Goal: Transaction & Acquisition: Purchase product/service

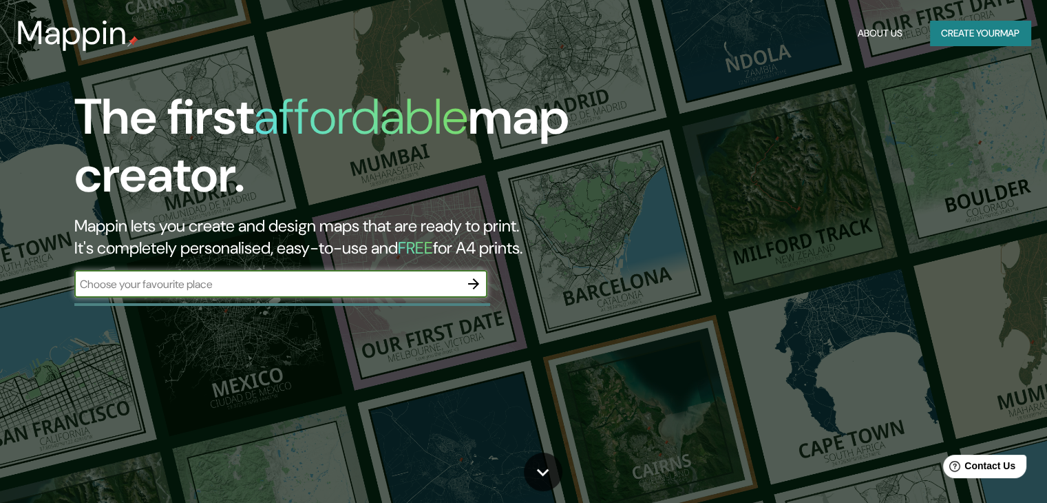
click at [449, 295] on div "​" at bounding box center [280, 284] width 413 height 28
click at [474, 277] on icon "button" at bounding box center [473, 283] width 17 height 17
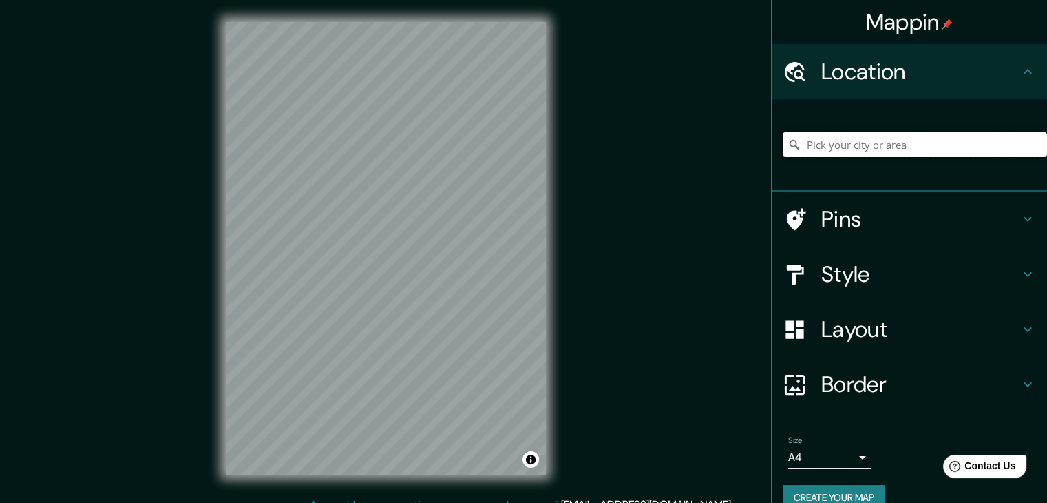
click at [883, 149] on input "Pick your city or area" at bounding box center [915, 144] width 264 height 25
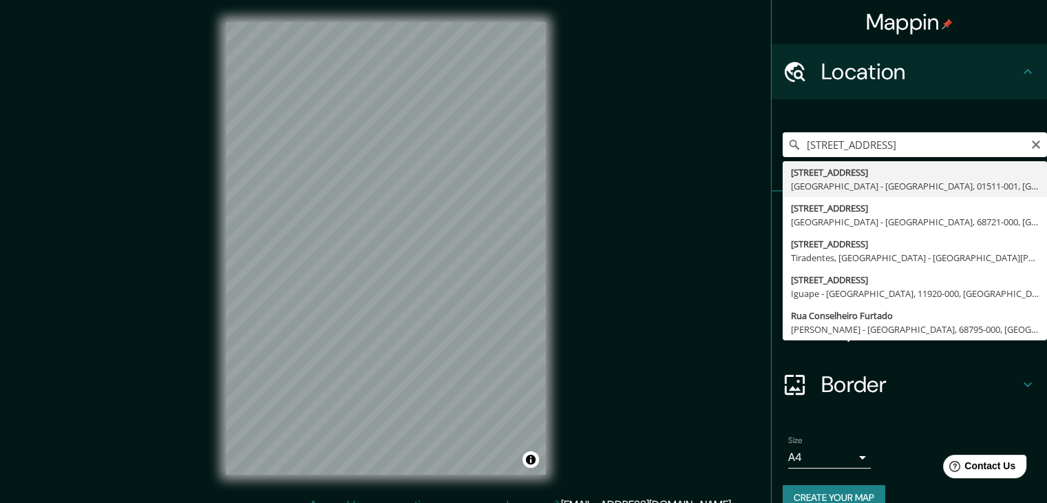
type input "[STREET_ADDRESS]"
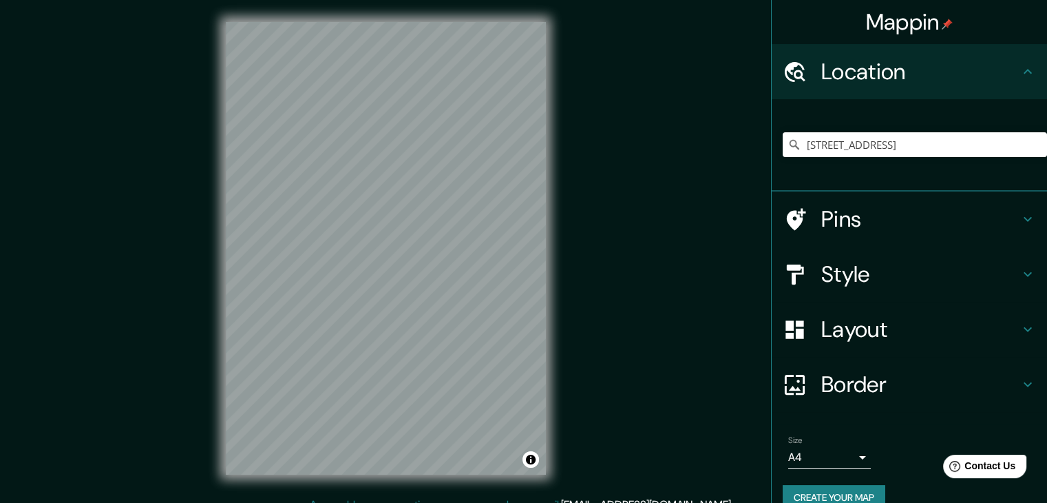
click at [955, 317] on h4 "Layout" at bounding box center [920, 329] width 198 height 28
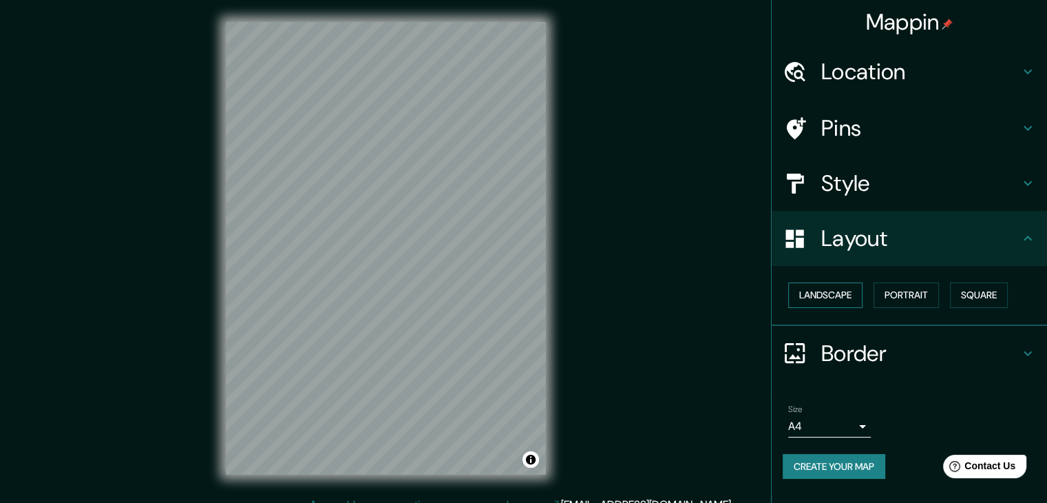
click at [825, 295] on button "Landscape" at bounding box center [825, 294] width 74 height 25
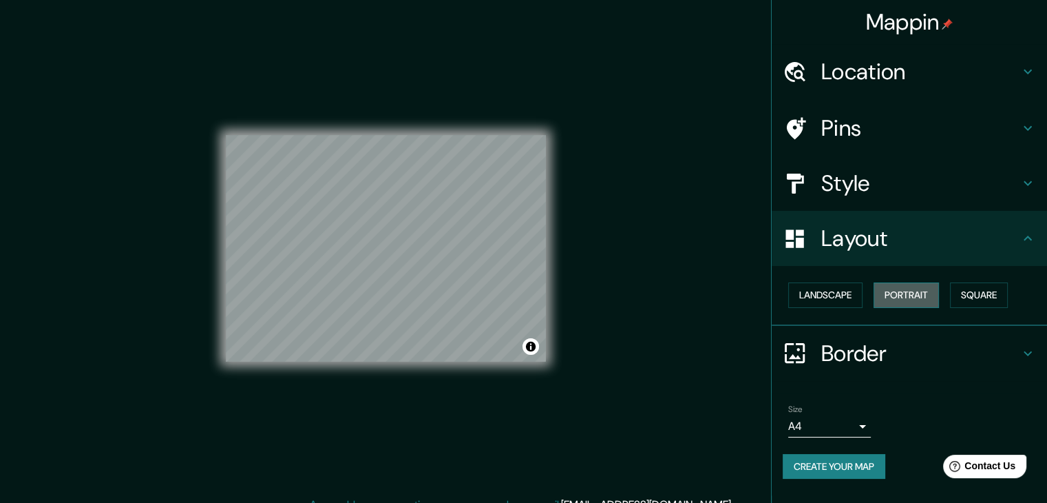
click at [914, 287] on button "Portrait" at bounding box center [906, 294] width 65 height 25
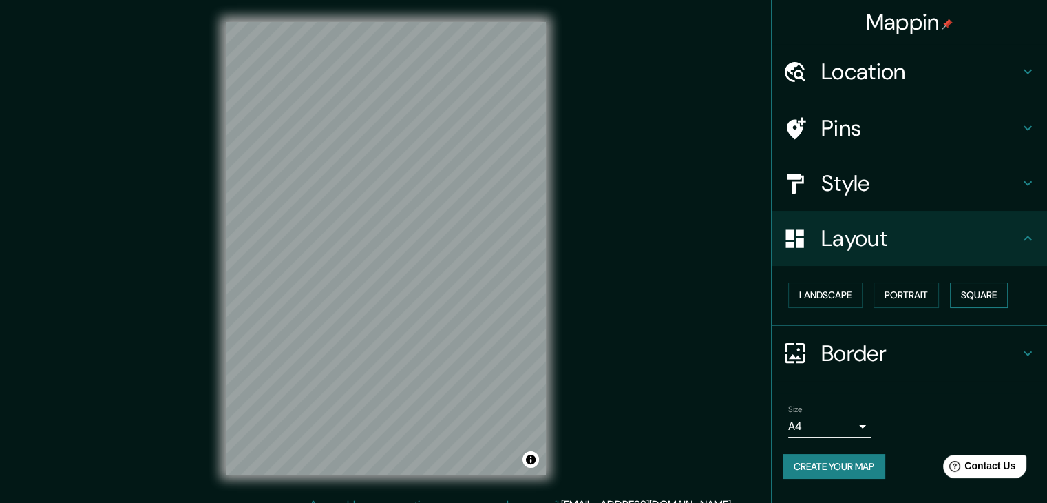
click at [996, 293] on button "Square" at bounding box center [979, 294] width 58 height 25
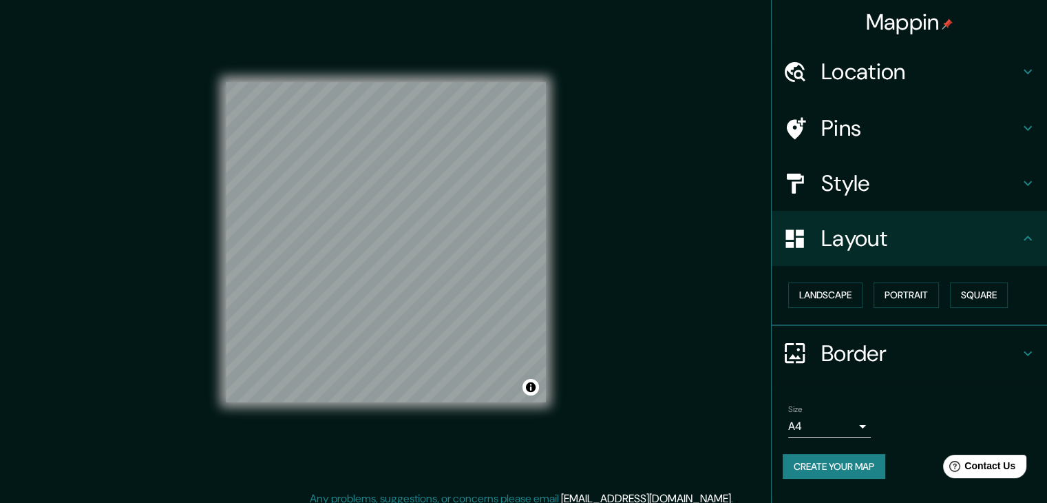
scroll to position [16, 0]
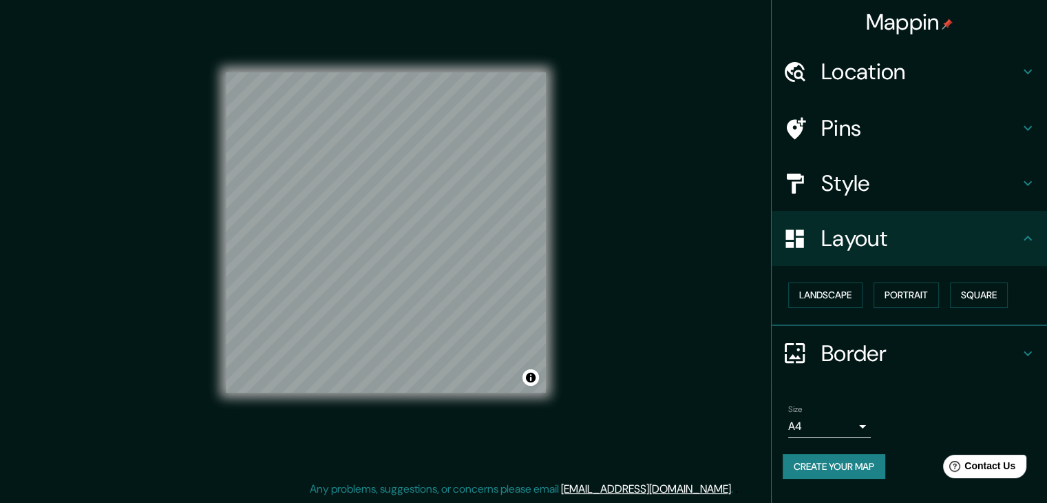
click at [1027, 339] on div "Border" at bounding box center [909, 353] width 275 height 55
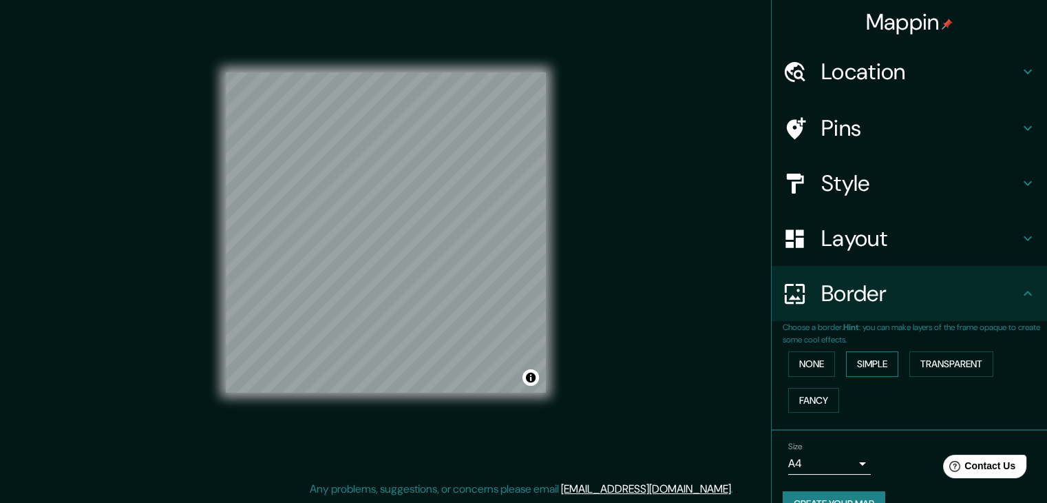
click at [860, 367] on button "Simple" at bounding box center [872, 363] width 52 height 25
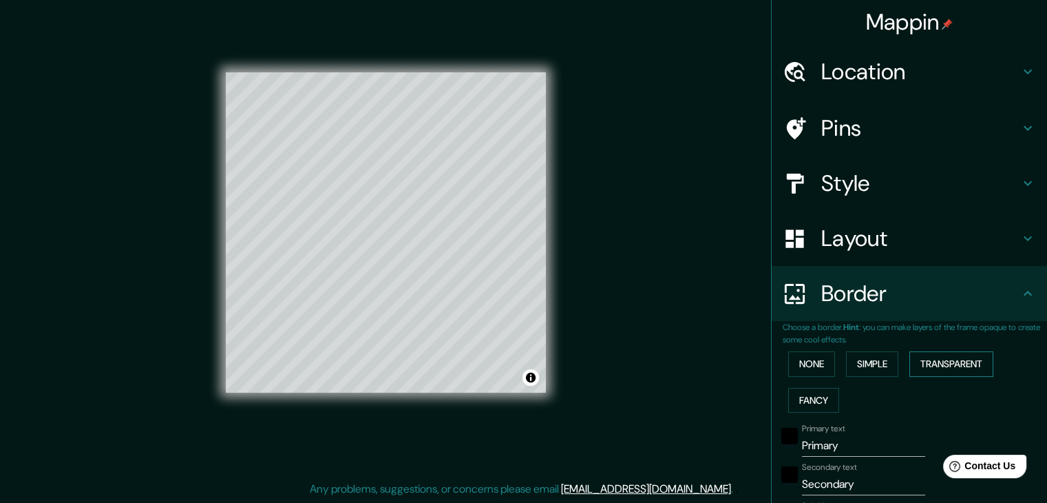
click at [945, 363] on button "Transparent" at bounding box center [951, 363] width 84 height 25
click at [809, 396] on button "Fancy" at bounding box center [813, 400] width 51 height 25
click at [790, 352] on button "None" at bounding box center [811, 363] width 47 height 25
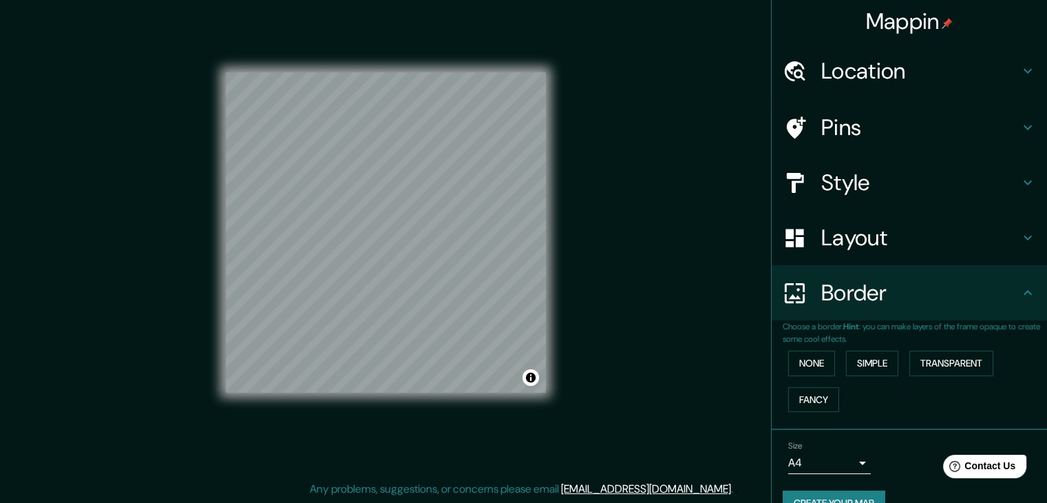
scroll to position [0, 0]
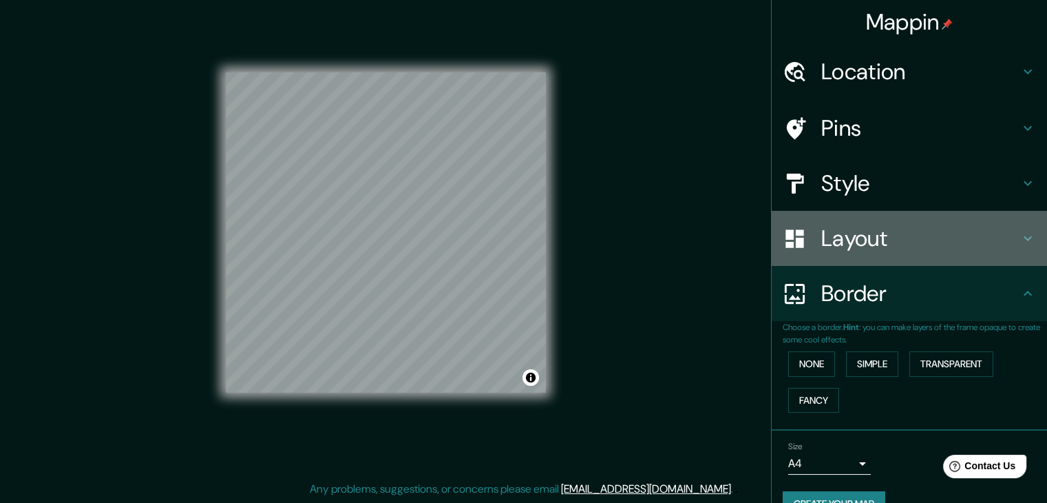
click at [876, 243] on h4 "Layout" at bounding box center [920, 238] width 198 height 28
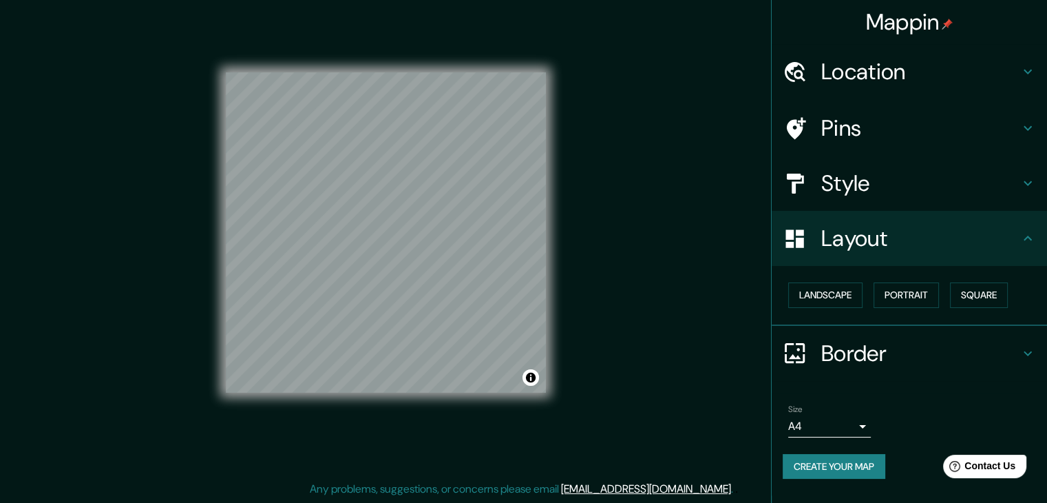
click at [911, 191] on h4 "Style" at bounding box center [920, 183] width 198 height 28
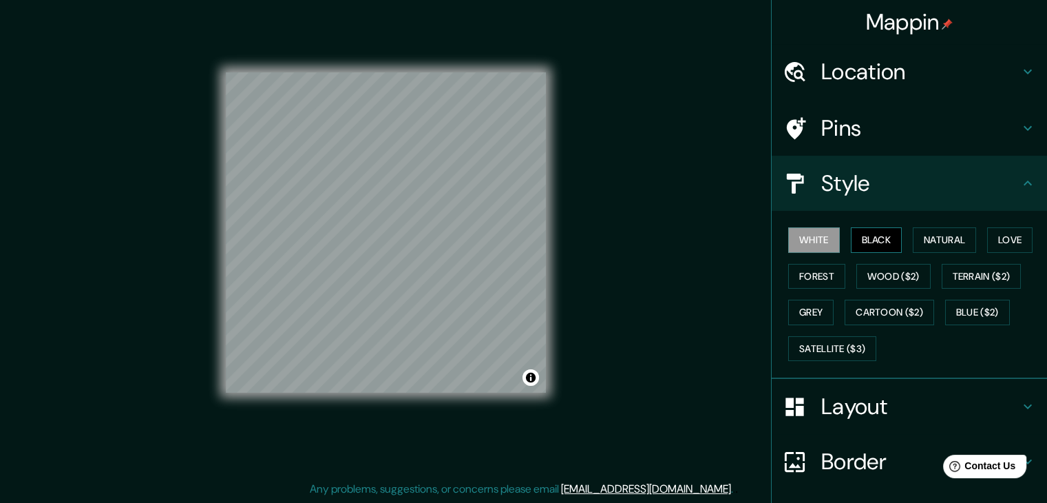
click at [867, 244] on button "Black" at bounding box center [877, 239] width 52 height 25
click at [945, 233] on button "Natural" at bounding box center [944, 239] width 63 height 25
click at [968, 233] on button "Natural" at bounding box center [944, 239] width 63 height 25
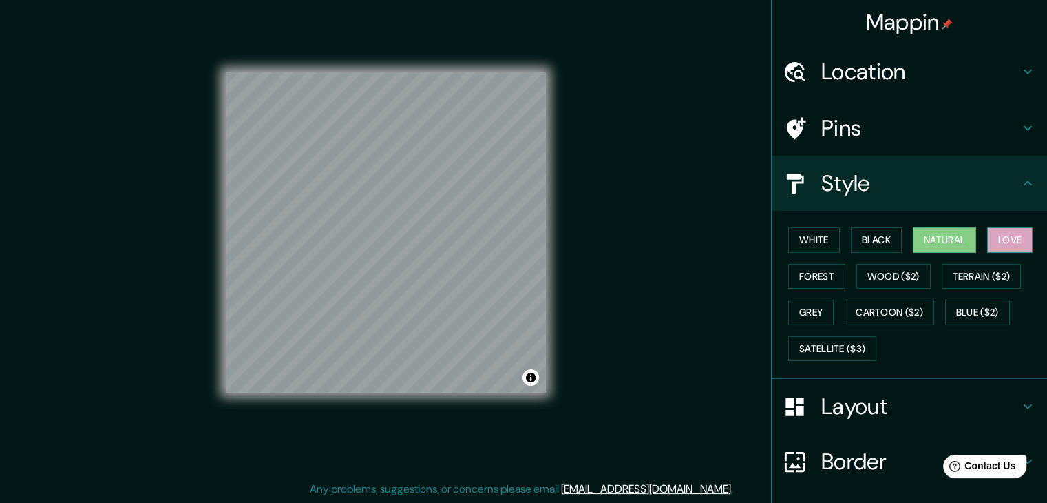
click at [993, 237] on button "Love" at bounding box center [1009, 239] width 45 height 25
click at [818, 264] on button "Forest" at bounding box center [816, 276] width 57 height 25
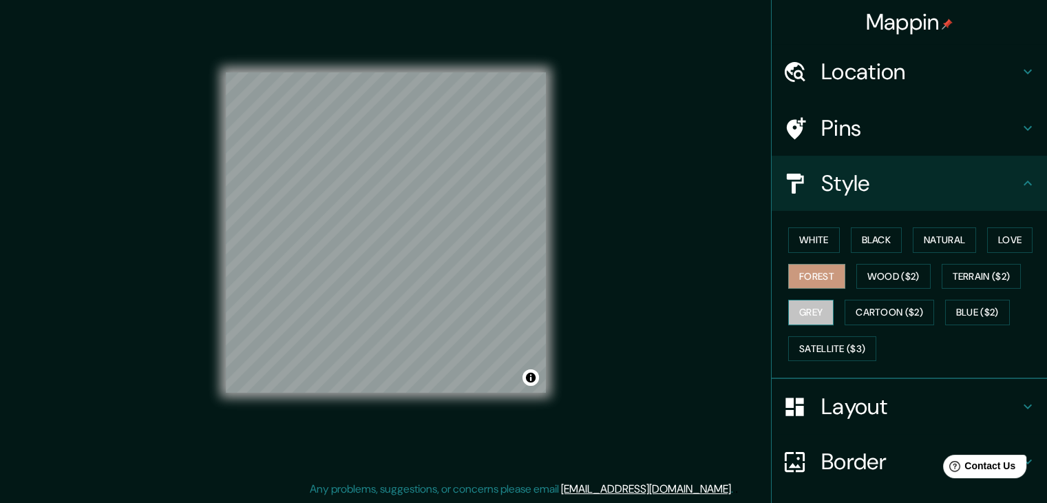
click at [809, 307] on button "Grey" at bounding box center [810, 311] width 45 height 25
click at [806, 241] on button "White" at bounding box center [814, 239] width 52 height 25
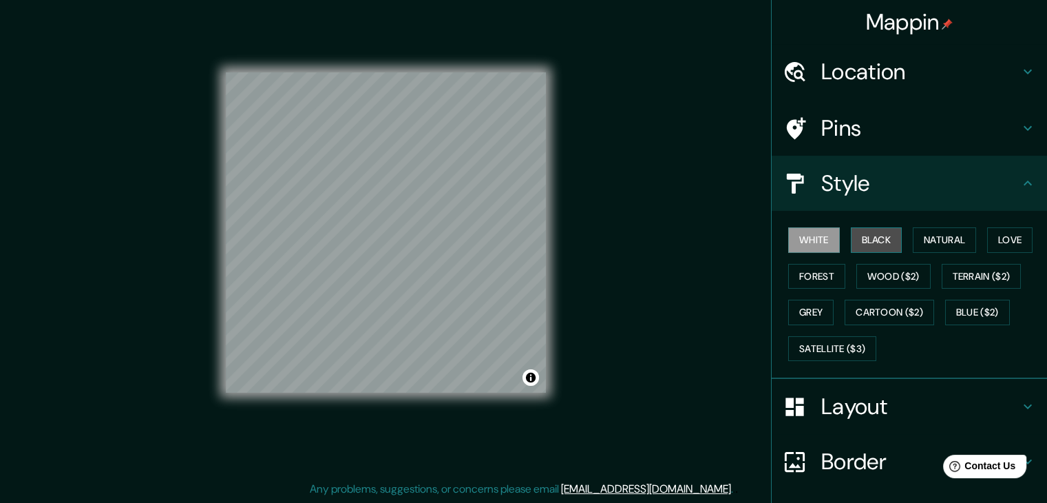
click at [875, 231] on button "Black" at bounding box center [877, 239] width 52 height 25
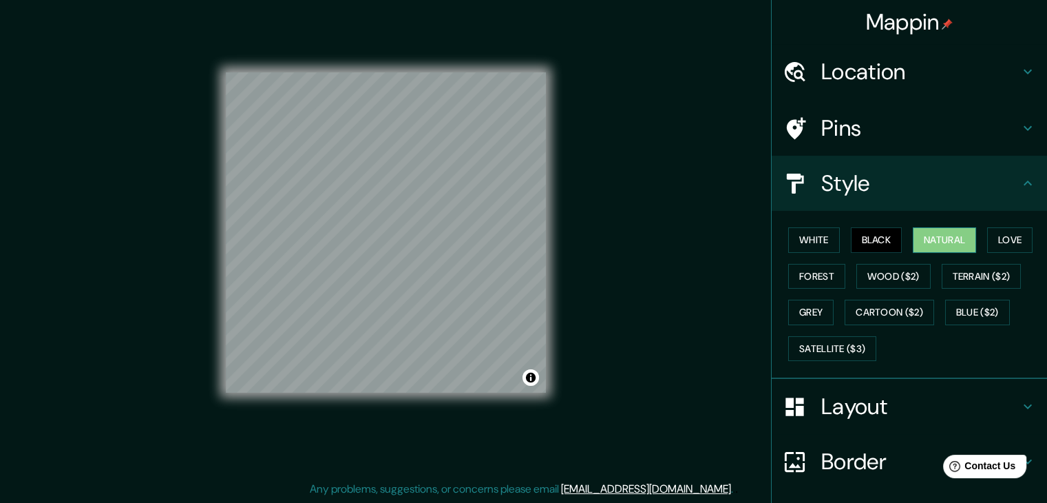
click at [938, 230] on button "Natural" at bounding box center [944, 239] width 63 height 25
click at [1002, 235] on button "Love" at bounding box center [1009, 239] width 45 height 25
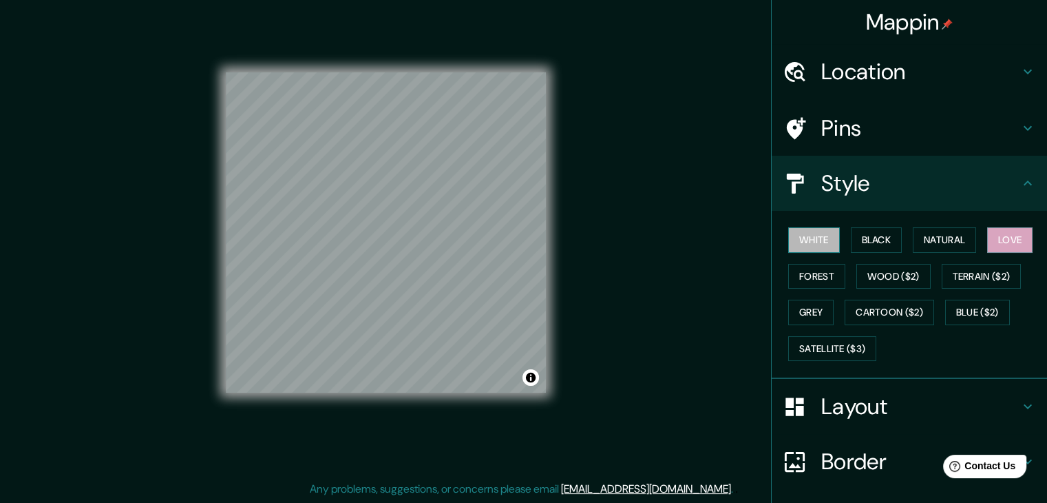
click at [807, 238] on button "White" at bounding box center [814, 239] width 52 height 25
click at [865, 243] on button "Black" at bounding box center [877, 239] width 52 height 25
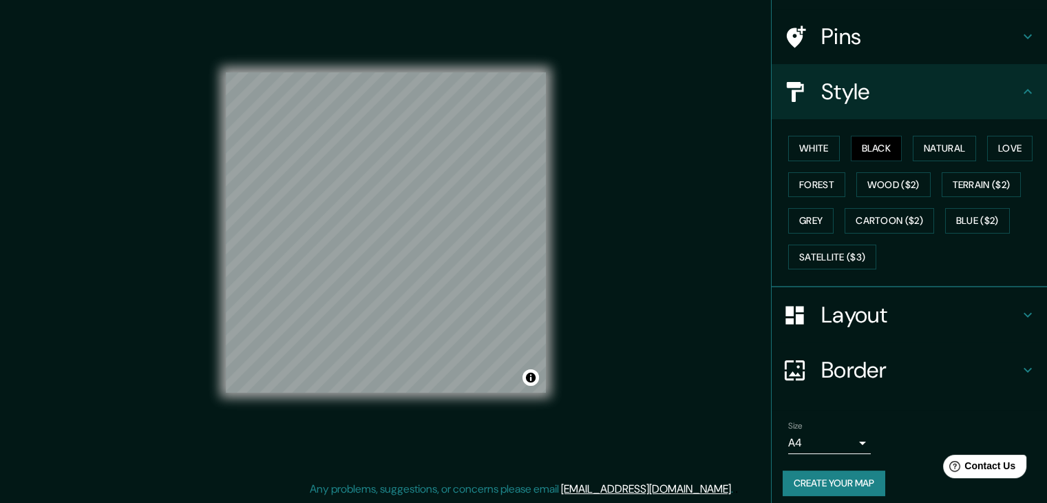
scroll to position [99, 0]
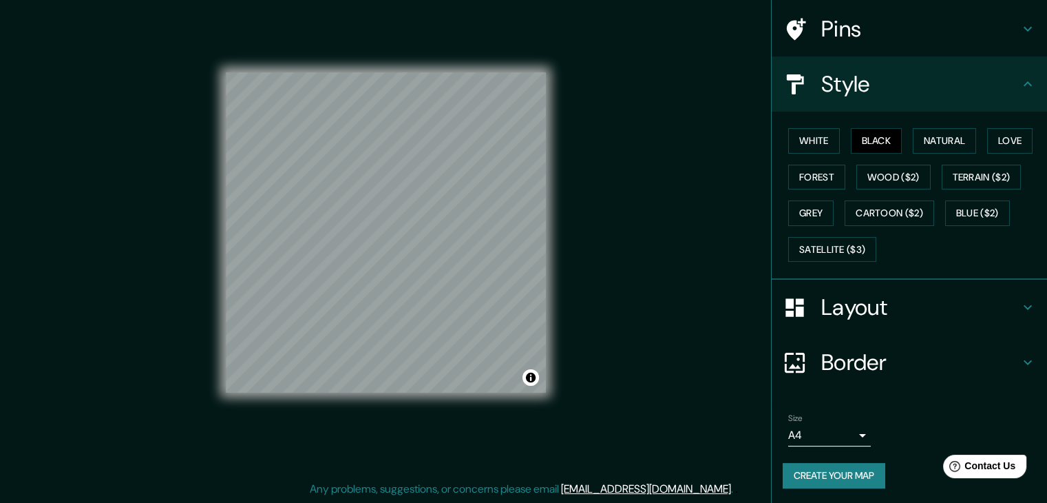
click at [845, 470] on button "Create your map" at bounding box center [834, 475] width 103 height 25
click at [855, 472] on button "Create your map" at bounding box center [834, 475] width 103 height 25
click at [818, 132] on button "White" at bounding box center [814, 140] width 52 height 25
click at [822, 469] on button "Create your map" at bounding box center [834, 475] width 103 height 25
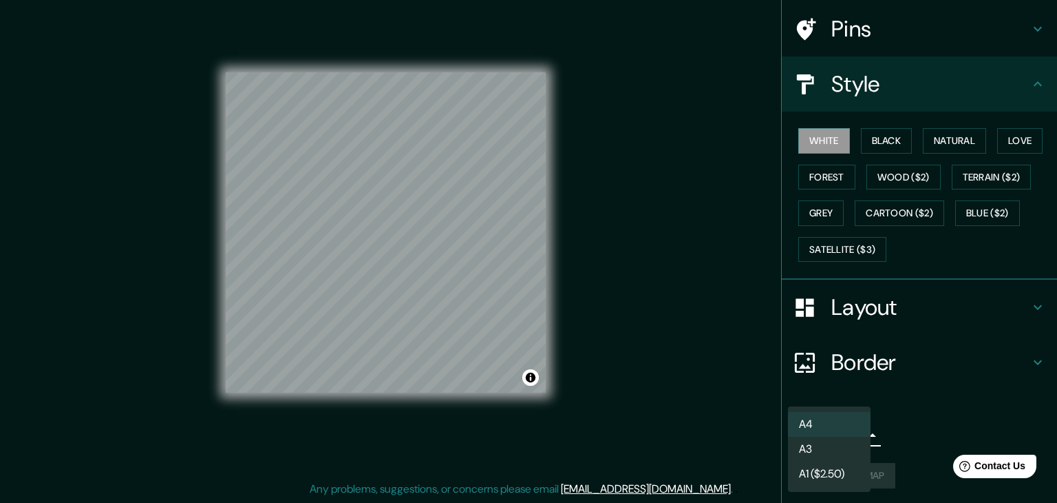
click at [851, 434] on body "Mappin Location [STREET_ADDRESS] Pins Style White Black Natural Love Forest Woo…" at bounding box center [528, 235] width 1057 height 503
click at [845, 449] on li "A3" at bounding box center [829, 448] width 83 height 25
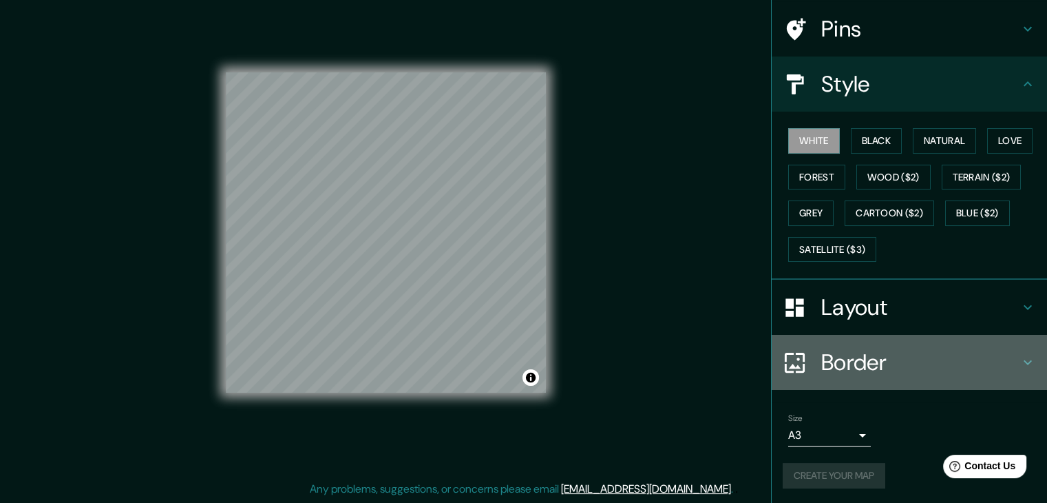
click at [892, 366] on h4 "Border" at bounding box center [920, 362] width 198 height 28
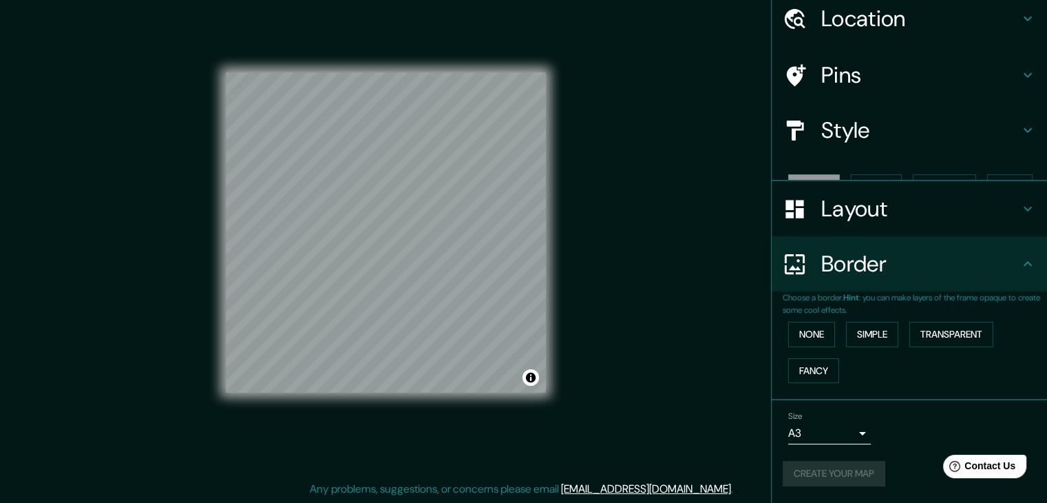
scroll to position [29, 0]
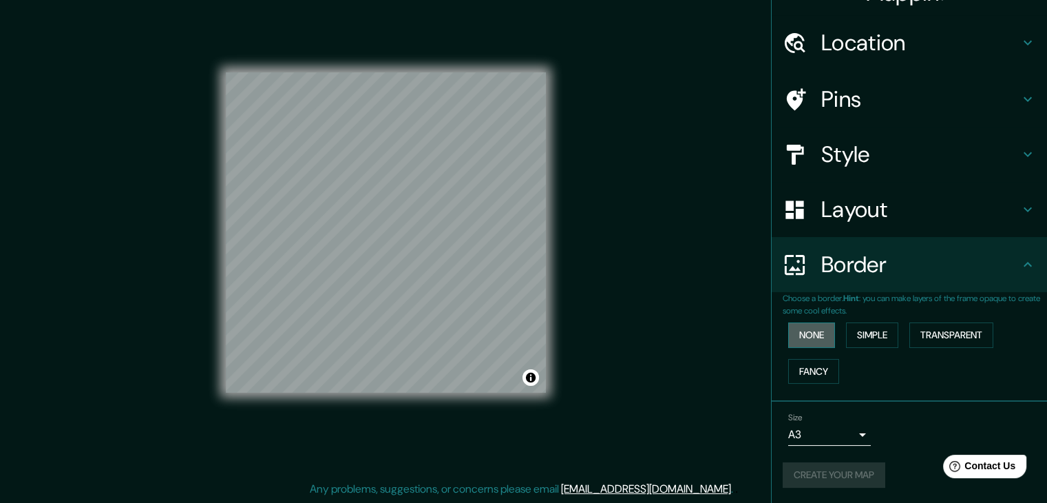
click at [821, 327] on button "None" at bounding box center [811, 334] width 47 height 25
click at [920, 434] on div "Size A3 a4" at bounding box center [909, 429] width 253 height 44
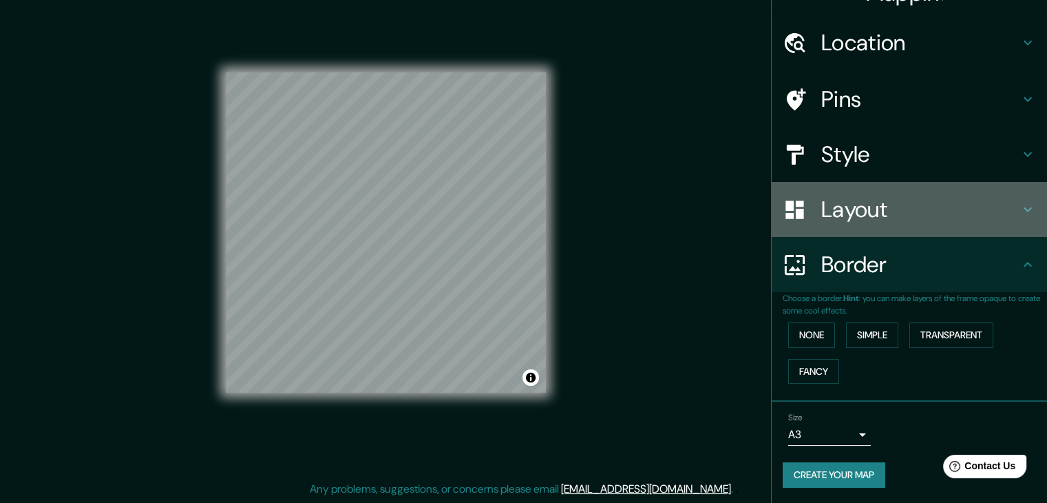
click at [919, 218] on h4 "Layout" at bounding box center [920, 210] width 198 height 28
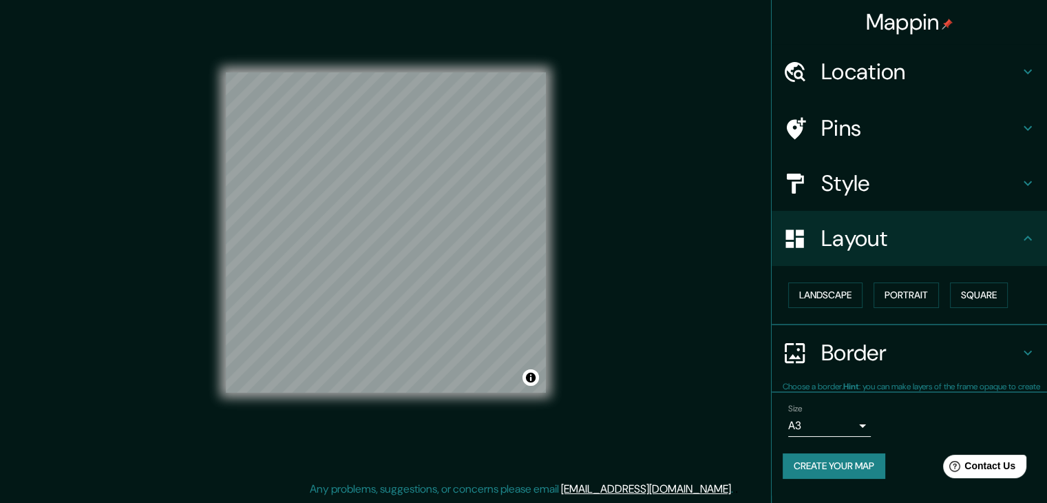
scroll to position [0, 0]
click at [848, 291] on button "Landscape" at bounding box center [825, 294] width 74 height 25
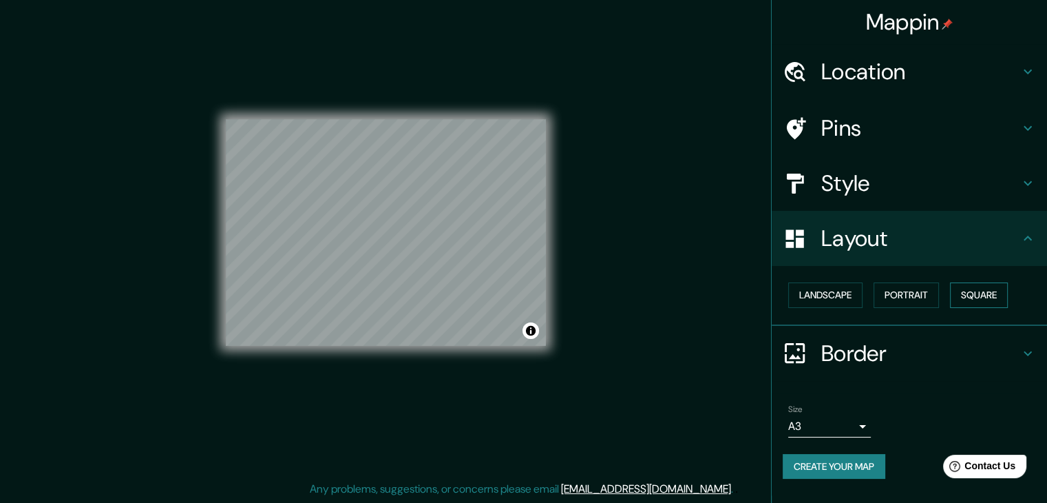
click at [989, 292] on button "Square" at bounding box center [979, 294] width 58 height 25
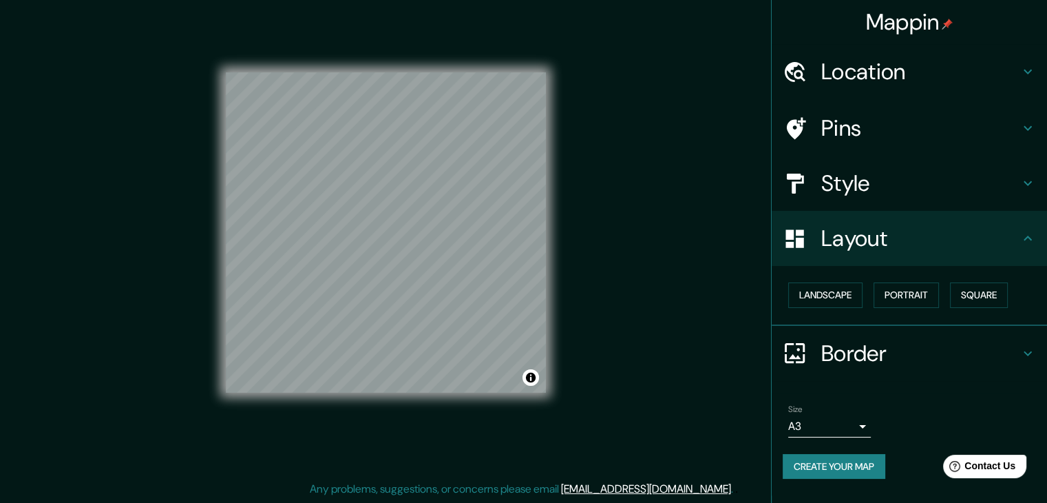
click at [861, 425] on body "Mappin Location [STREET_ADDRESS] Pins Style Layout Landscape Portrait Square Bo…" at bounding box center [523, 235] width 1047 height 503
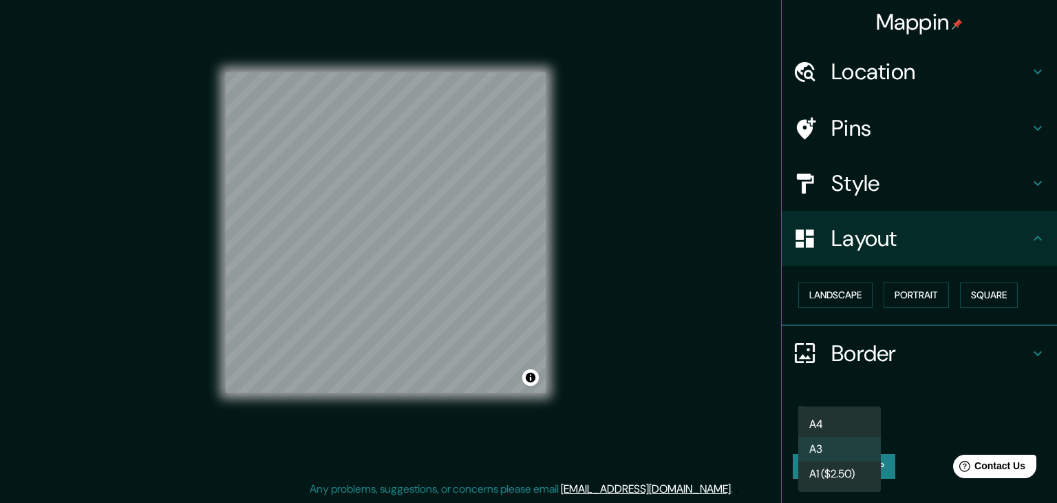
click at [861, 425] on li "A4" at bounding box center [840, 424] width 83 height 25
type input "single"
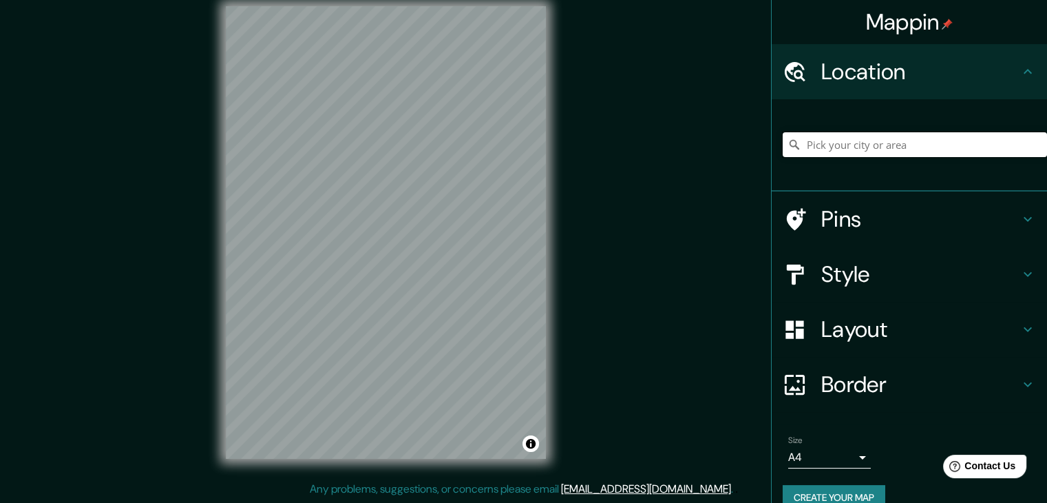
click at [881, 154] on input "Pick your city or area" at bounding box center [915, 144] width 264 height 25
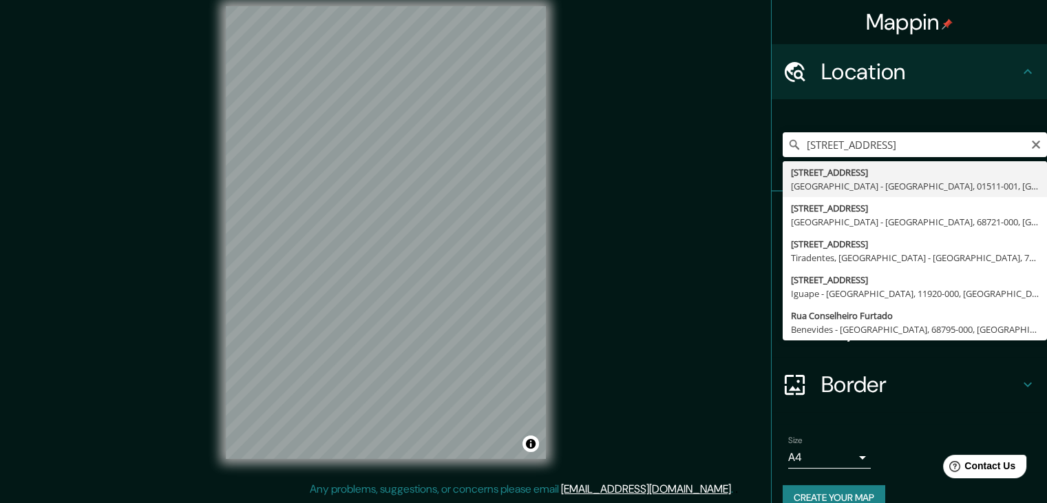
type input "Rua Conselheiro Furtado 868, São Paulo - São Paulo, 01511-001, Brasil"
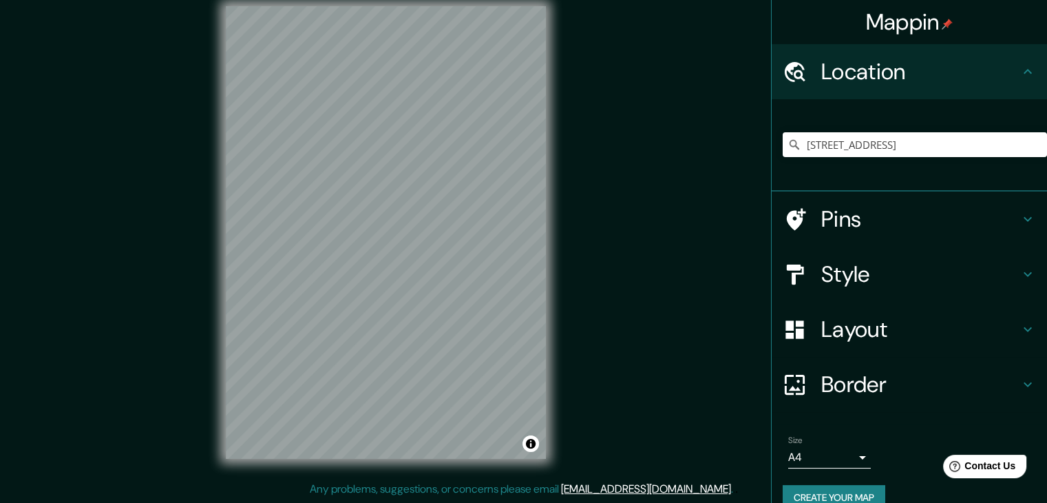
click at [941, 335] on h4 "Layout" at bounding box center [920, 329] width 198 height 28
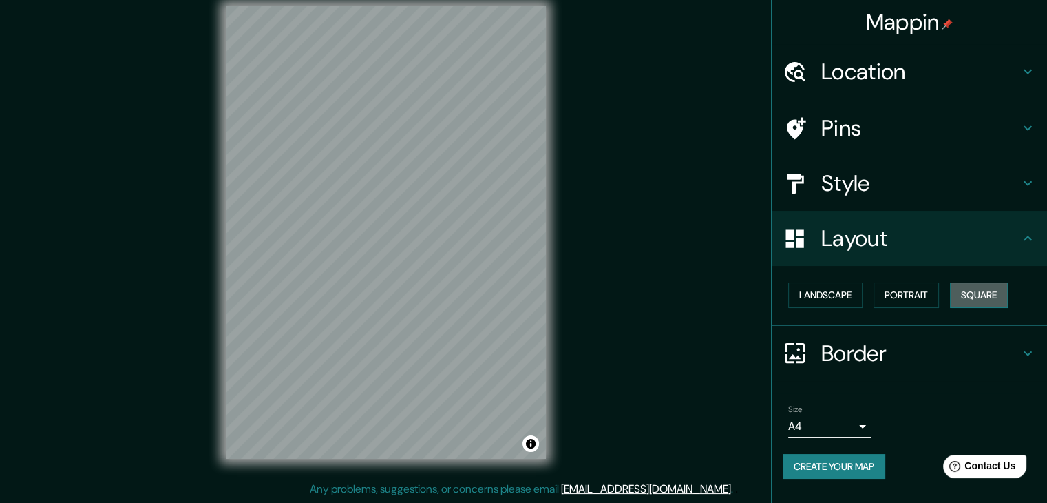
click at [992, 292] on button "Square" at bounding box center [979, 294] width 58 height 25
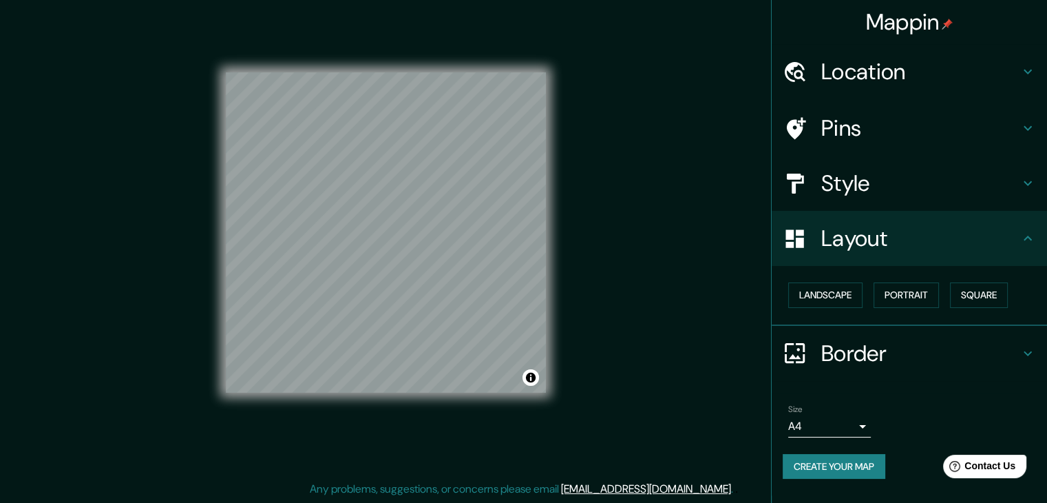
click at [847, 463] on button "Create your map" at bounding box center [834, 466] width 103 height 25
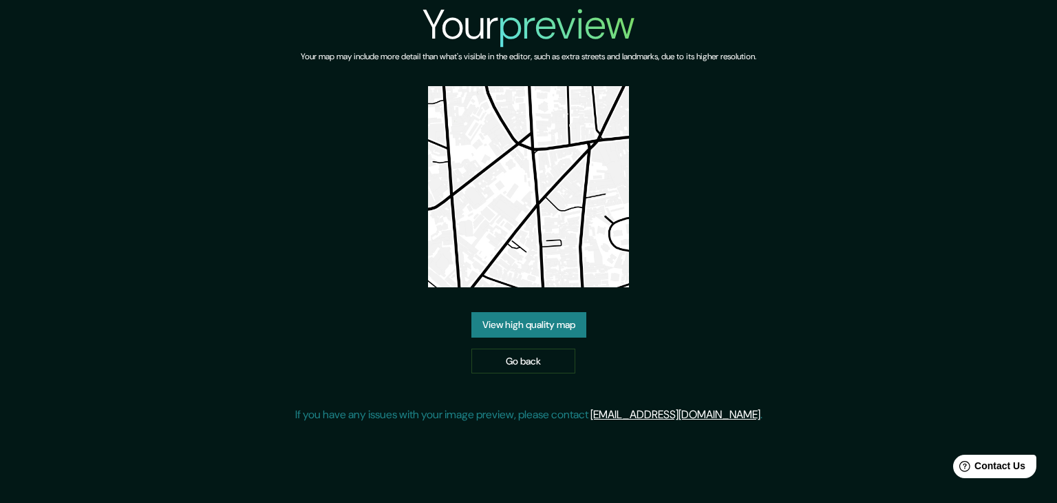
click at [561, 330] on link "View high quality map" at bounding box center [529, 324] width 115 height 25
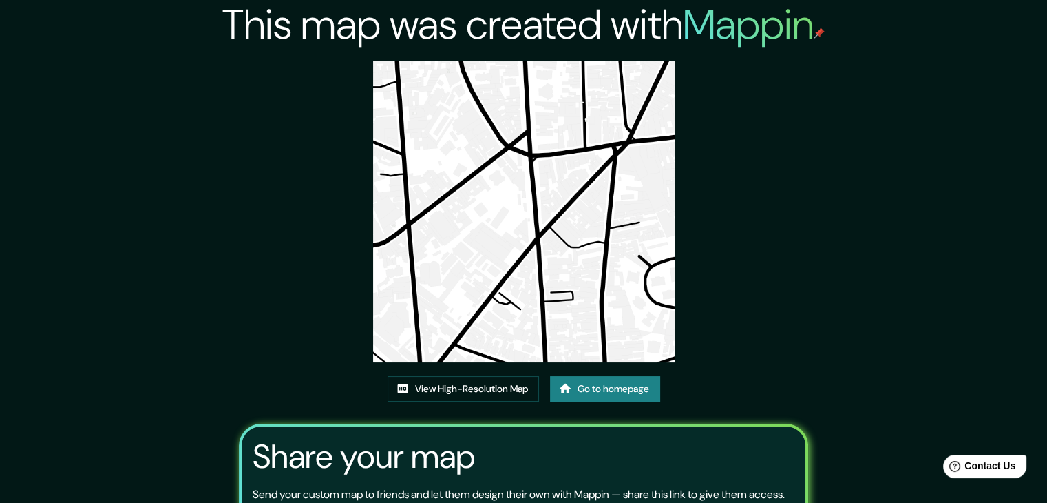
click at [559, 249] on img at bounding box center [524, 212] width 302 height 302
click at [487, 386] on link "View High-Resolution Map" at bounding box center [463, 388] width 151 height 25
